Goal: Task Accomplishment & Management: Complete application form

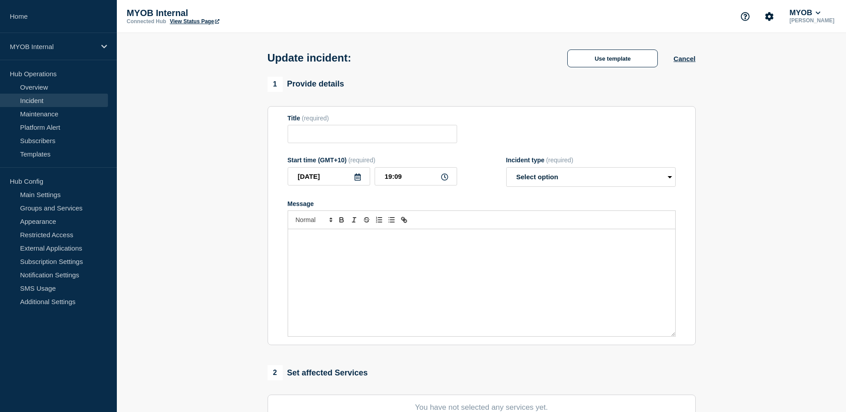
type input "Priority 3 - Bedrock - Teams unable to Login to VDI"
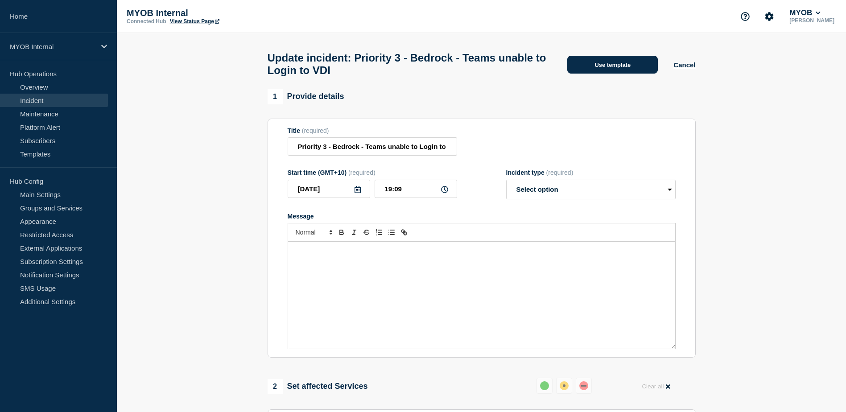
click at [615, 68] on button "Use template" at bounding box center [612, 65] width 91 height 18
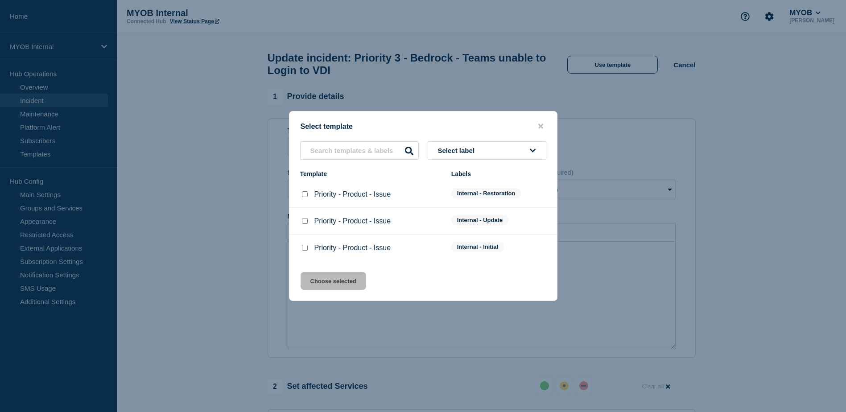
click at [304, 194] on input "Priority - Product - Issue checkbox" at bounding box center [305, 194] width 6 height 6
checkbox input "true"
click at [328, 280] on button "Choose selected" at bounding box center [334, 281] width 66 height 18
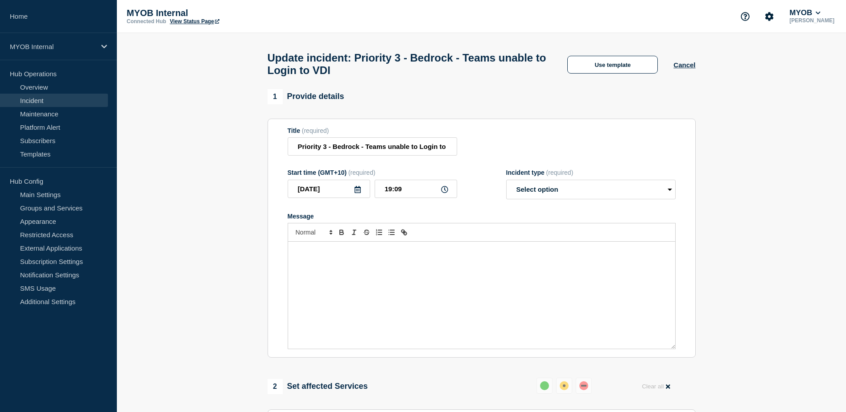
select select "resolved"
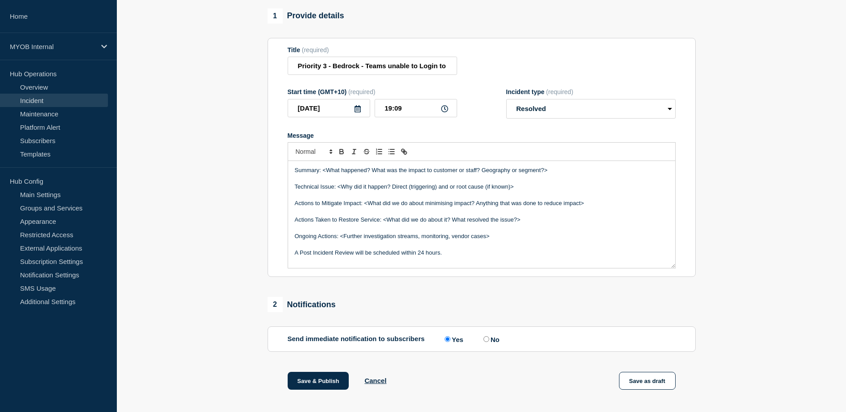
scroll to position [89, 0]
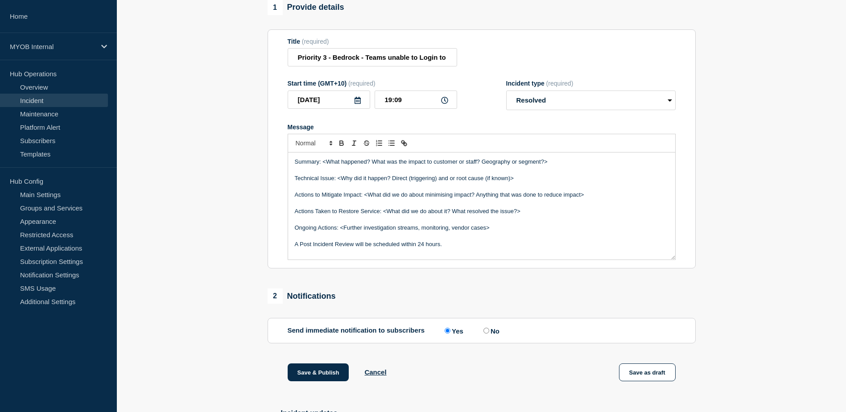
drag, startPoint x: 565, startPoint y: 167, endPoint x: 323, endPoint y: 164, distance: 242.2
click at [323, 164] on p "Summary: <What happened? What was the impact to customer or staff? Geography or…" at bounding box center [482, 162] width 374 height 8
click at [478, 166] on p "Summary: From 4pm till 7 pm AEST, Accenture team working on Bed" at bounding box center [482, 162] width 374 height 8
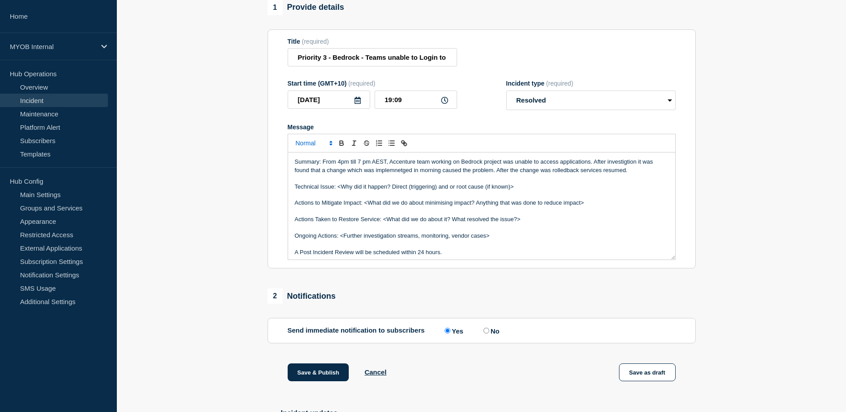
drag, startPoint x: 640, startPoint y: 175, endPoint x: 323, endPoint y: 147, distance: 318.8
click at [323, 147] on div "Summary: From 4pm till 7 pm AEST, Accenture team working on Bedrock project was…" at bounding box center [482, 197] width 388 height 126
copy p "From 4pm till 7 pm AEST, Accenture team working on Bedrock project was unable t…"
click at [561, 221] on p "Actions Taken to Restore Service: <What did we do about it? What resolved the i…" at bounding box center [482, 219] width 374 height 8
drag, startPoint x: 633, startPoint y: 173, endPoint x: 322, endPoint y: 157, distance: 311.7
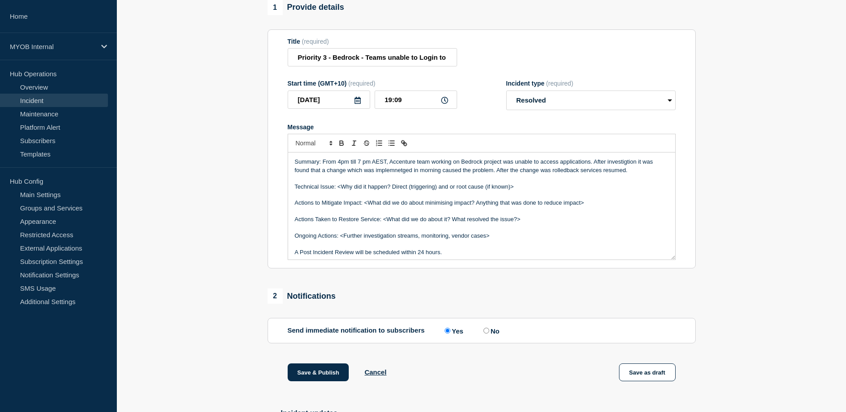
click at [322, 157] on div "Summary: From 4pm till 7 pm AEST, Accenture team working on Bedrock project was…" at bounding box center [482, 197] width 388 height 126
click at [306, 174] on p "Summary: From 4:00 PM to 7:00 PM AEST, the Accenture team working on the Bedroc…" at bounding box center [482, 166] width 374 height 16
drag, startPoint x: 523, startPoint y: 192, endPoint x: 338, endPoint y: 191, distance: 184.6
click at [338, 191] on p "Technical Issue: <Why did it happen? Direct (triggering) and or root cause (if …" at bounding box center [482, 187] width 374 height 8
click at [509, 232] on p "Message" at bounding box center [482, 228] width 374 height 8
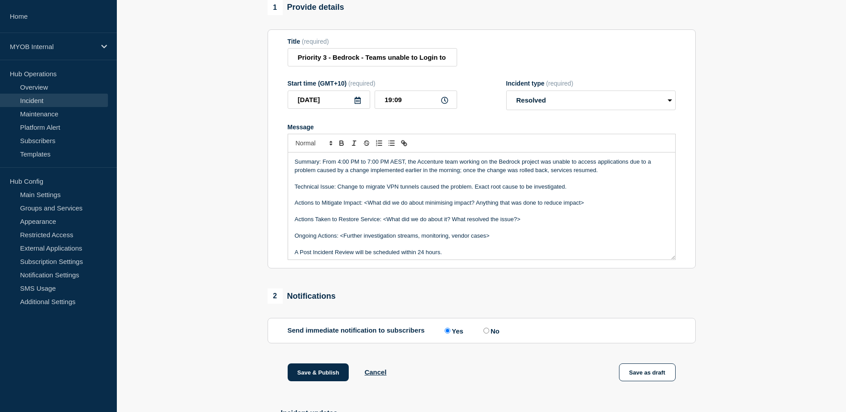
drag, startPoint x: 596, startPoint y: 210, endPoint x: 288, endPoint y: 207, distance: 308.2
click at [288, 207] on div "Summary: From 4:00 PM to 7:00 PM AEST, the Accenture team working on the Bedroc…" at bounding box center [481, 206] width 387 height 107
drag, startPoint x: 532, startPoint y: 208, endPoint x: 384, endPoint y: 208, distance: 148.9
click at [384, 207] on p "Actions Taken to Restore Service: <What did we do about it? What resolved the i…" at bounding box center [482, 203] width 374 height 8
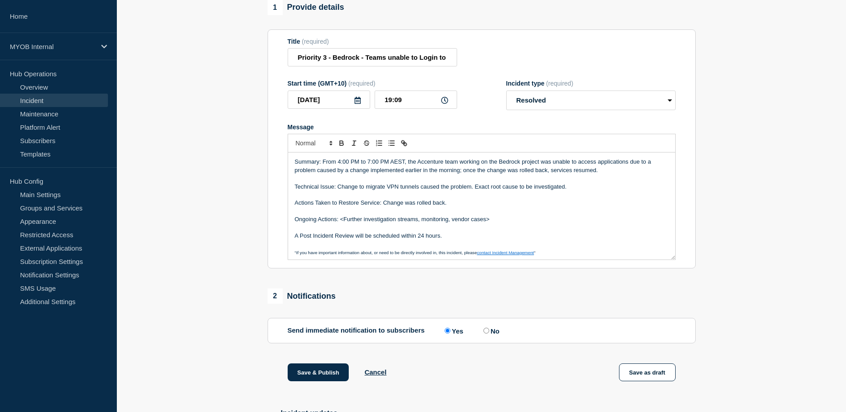
click at [503, 223] on p "Ongoing Actions: <Further investigation streams, monitoring, vendor cases>" at bounding box center [482, 219] width 374 height 8
drag, startPoint x: 505, startPoint y: 223, endPoint x: 342, endPoint y: 222, distance: 163.7
click at [342, 222] on p "Ongoing Actions: <Further investigation streams, monitoring, vendor cases>" at bounding box center [482, 219] width 374 height 8
drag, startPoint x: 450, startPoint y: 240, endPoint x: 291, endPoint y: 238, distance: 158.3
click at [291, 238] on div "Summary: From 4:00 PM to 7:00 PM AEST, the Accenture team working on the Bedroc…" at bounding box center [481, 206] width 387 height 107
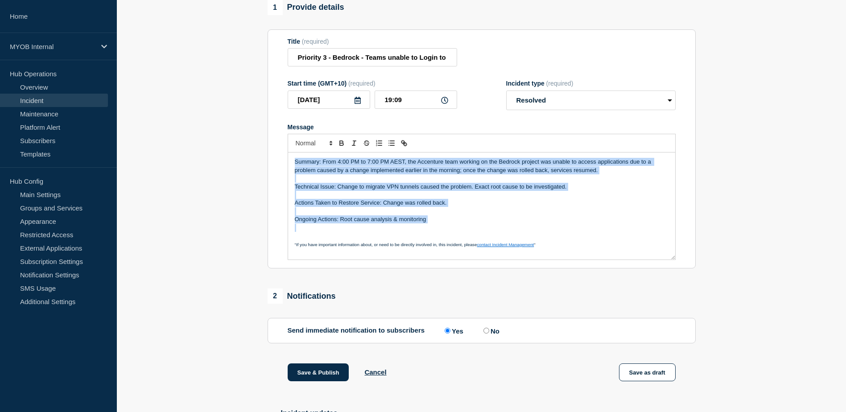
drag, startPoint x: 447, startPoint y: 230, endPoint x: 279, endPoint y: 161, distance: 182.2
click at [279, 161] on section "Title (required) Priority 3 - Bedrock - Teams unable to Login to VDI Start time…" at bounding box center [482, 148] width 428 height 239
copy div "Summary: From 4:00 PM to 7:00 PM AEST, the Accenture team working on the Bedroc…"
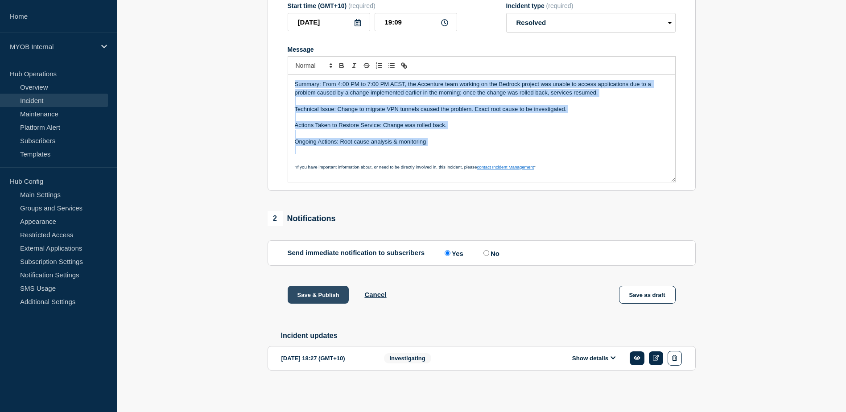
click at [311, 294] on button "Save & Publish" at bounding box center [319, 295] width 62 height 18
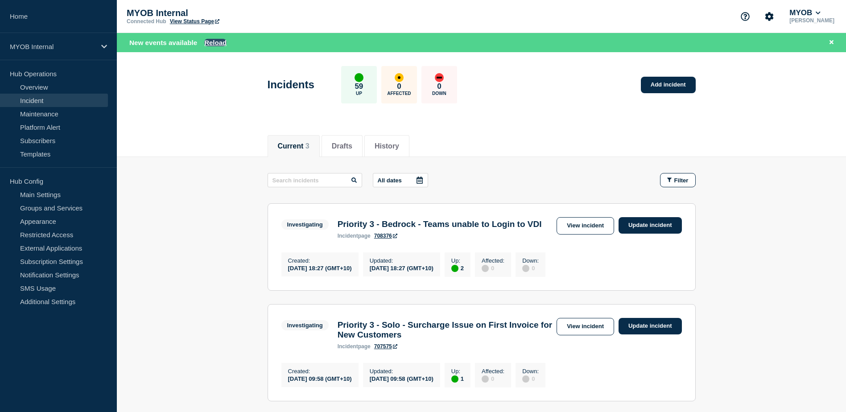
click at [217, 40] on button "Reload" at bounding box center [215, 43] width 22 height 8
